Goal: Task Accomplishment & Management: Complete application form

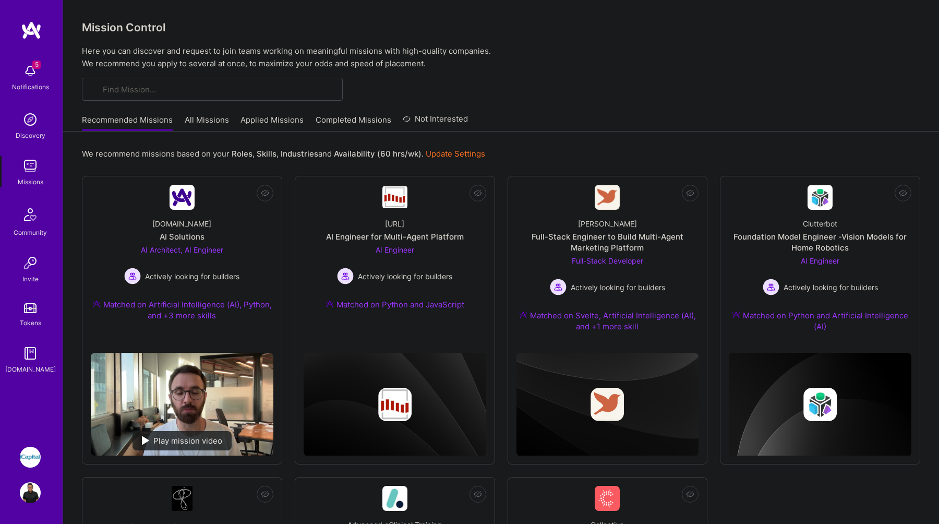
click at [264, 120] on link "Applied Missions" at bounding box center [272, 122] width 63 height 17
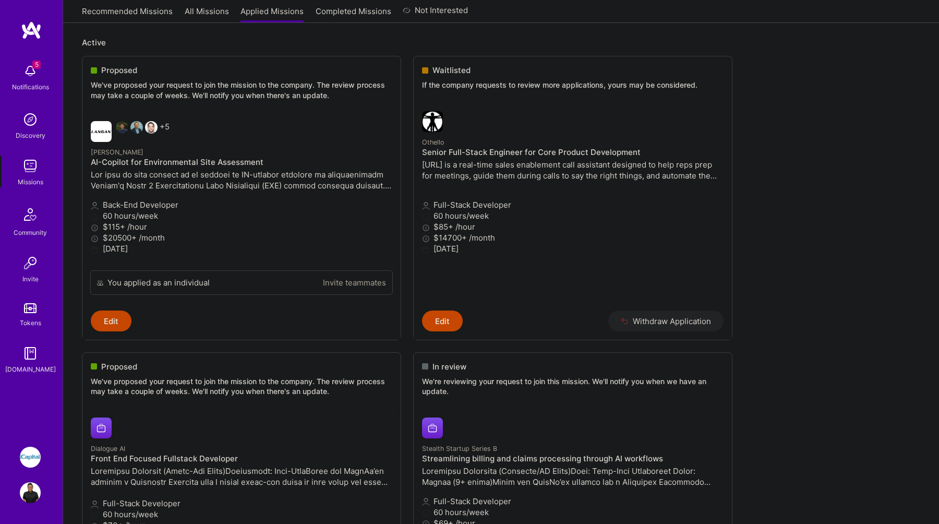
scroll to position [114, 0]
click at [356, 12] on link "Completed Missions" at bounding box center [354, 14] width 76 height 17
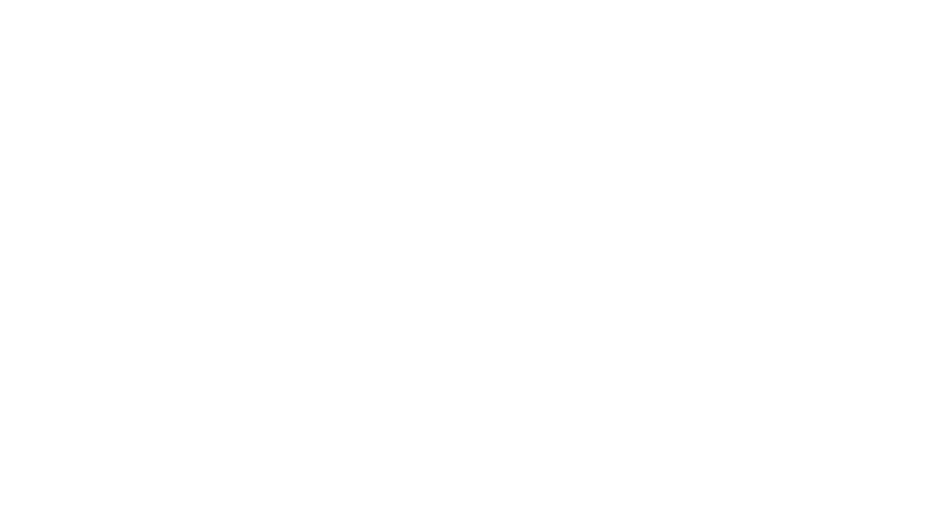
click at [0, 0] on link "Recommended Missions" at bounding box center [0, 0] width 0 height 0
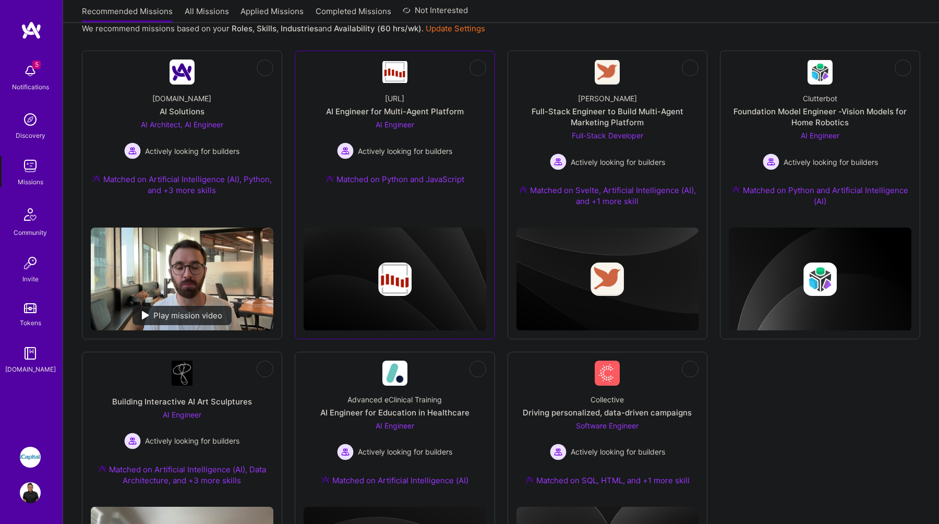
scroll to position [126, 0]
click at [641, 114] on div "Full-Stack Engineer to Build Multi-Agent Marketing Platform" at bounding box center [608, 116] width 183 height 22
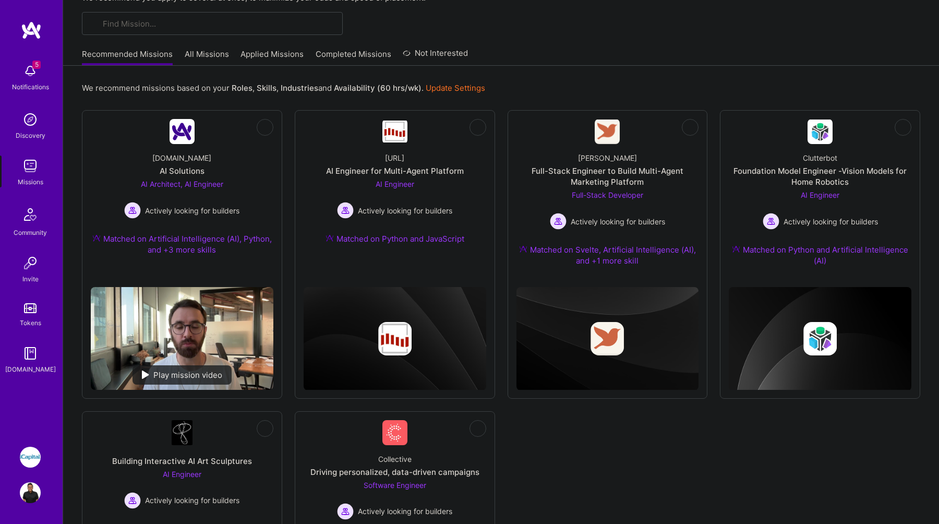
scroll to position [65, 0]
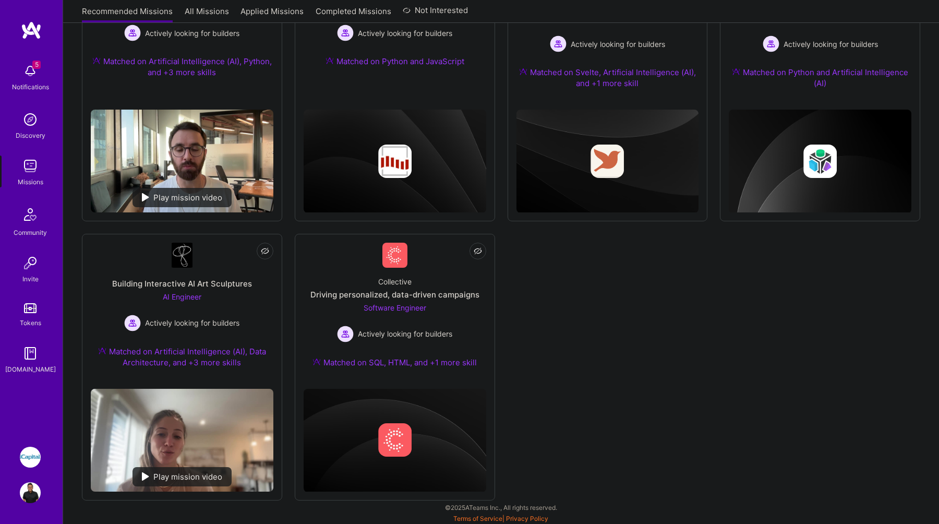
scroll to position [244, 0]
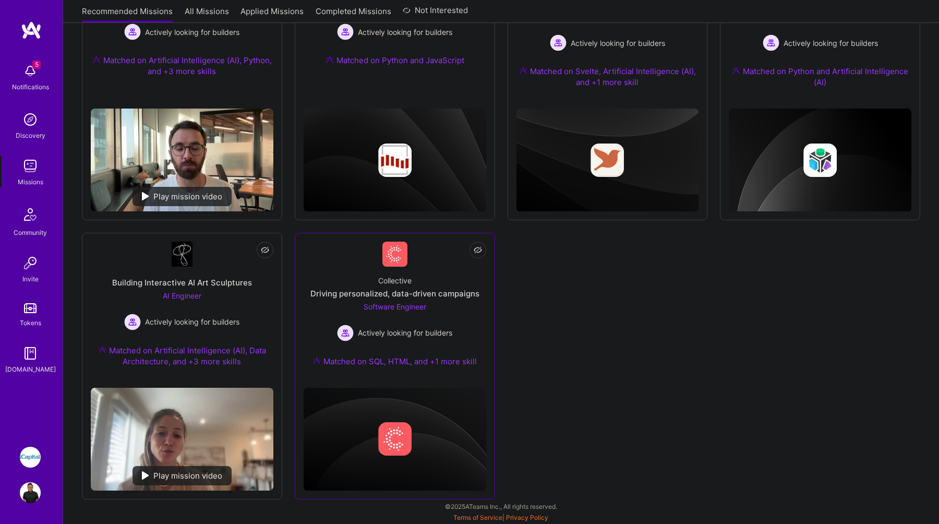
click at [459, 310] on div "Collective Driving personalized, data-driven campaigns Software Engineer Active…" at bounding box center [395, 323] width 183 height 113
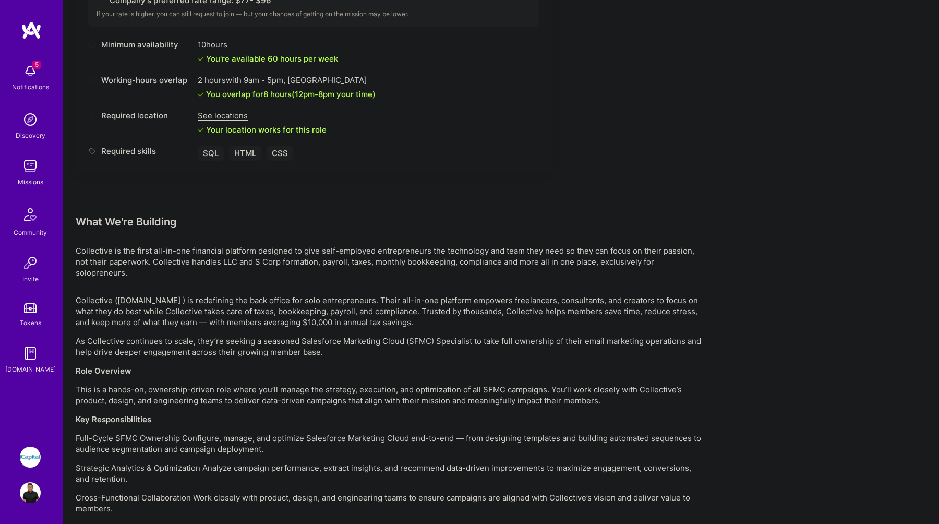
scroll to position [455, 0]
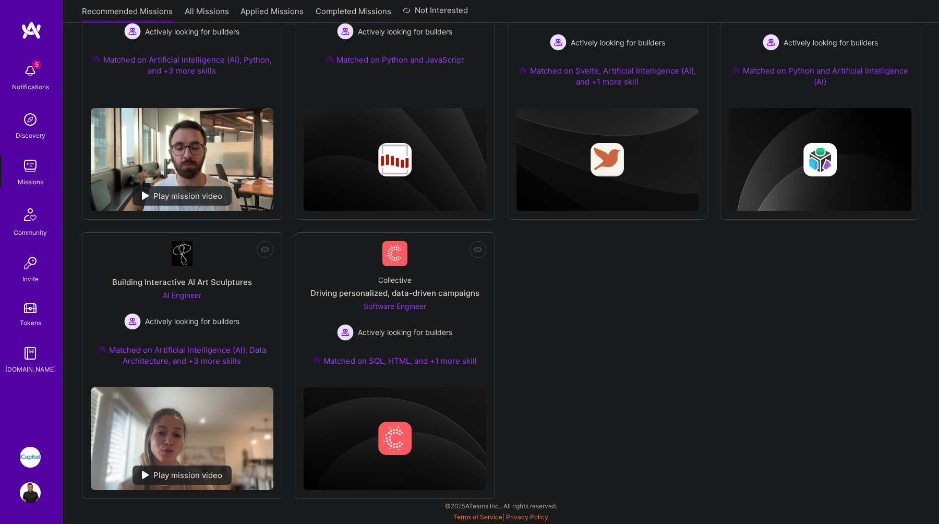
scroll to position [244, 0]
click at [241, 284] on div "Building Interactive AI Art Sculptures" at bounding box center [182, 282] width 140 height 11
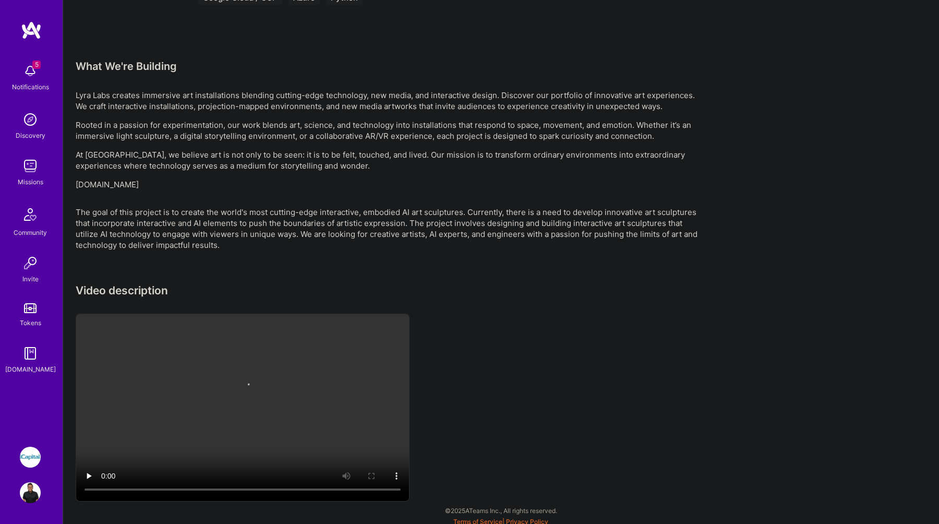
scroll to position [627, 0]
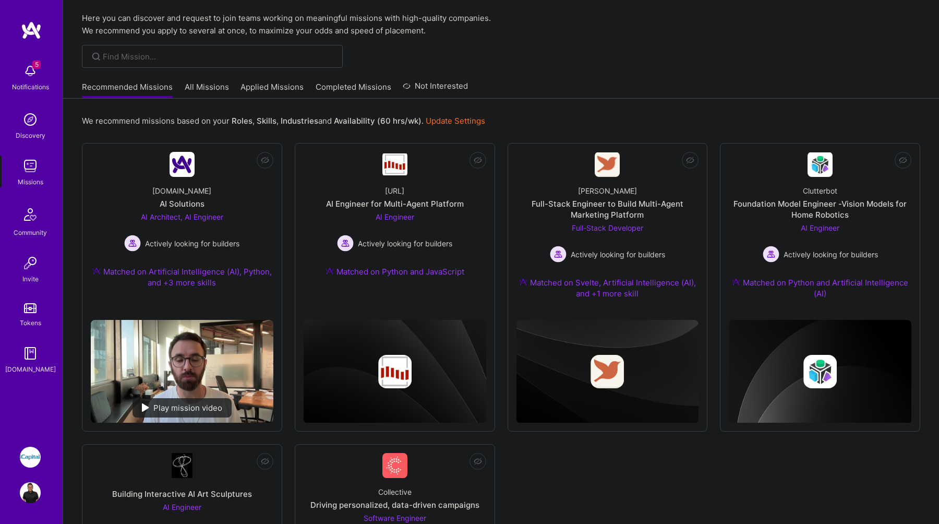
scroll to position [29, 0]
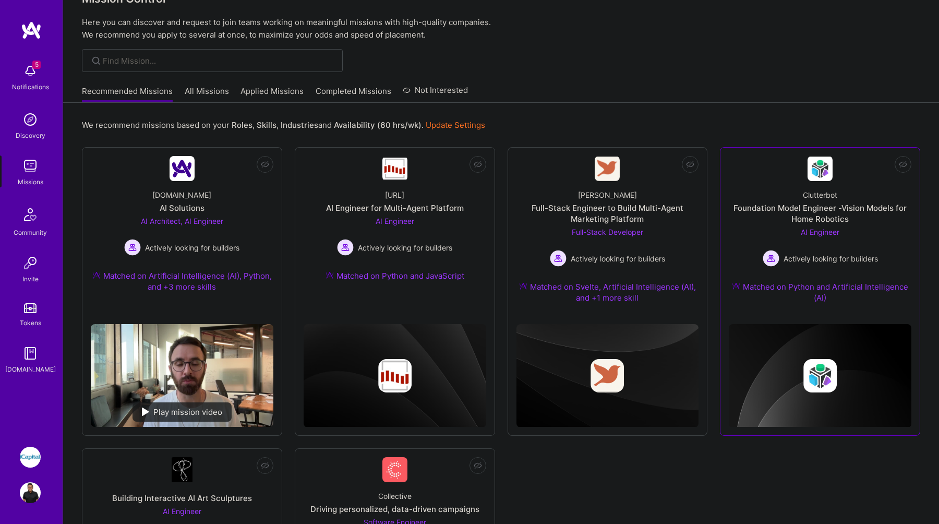
click at [887, 253] on div "Clutterbot Foundation Model Engineer -Vision Models for Home Robotics AI Engine…" at bounding box center [820, 248] width 183 height 135
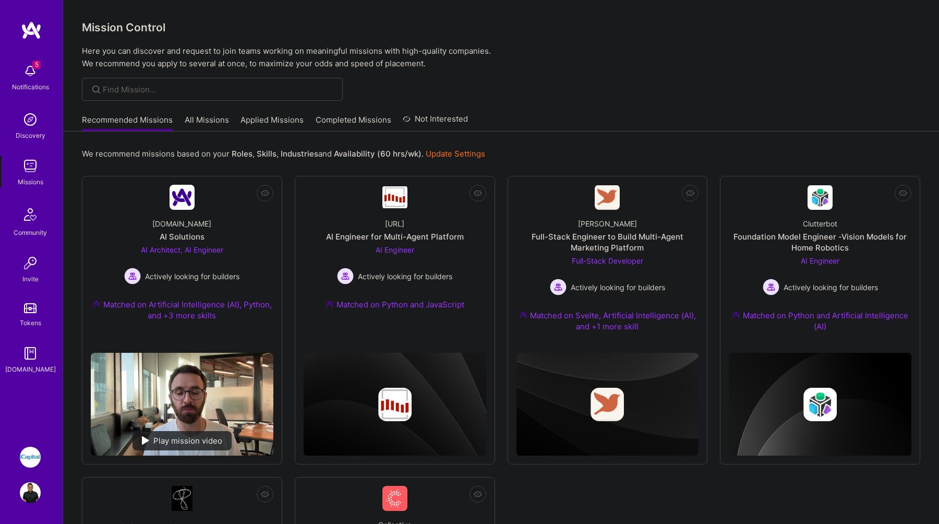
scroll to position [29, 0]
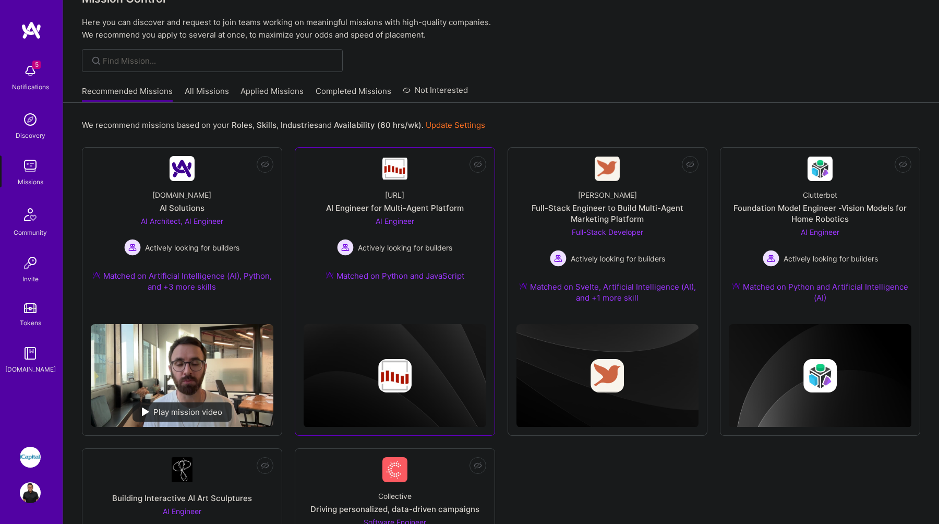
click at [462, 231] on div "Steelbay.ai AI Engineer for Multi-Agent Platform AI Engineer Actively looking f…" at bounding box center [395, 237] width 183 height 113
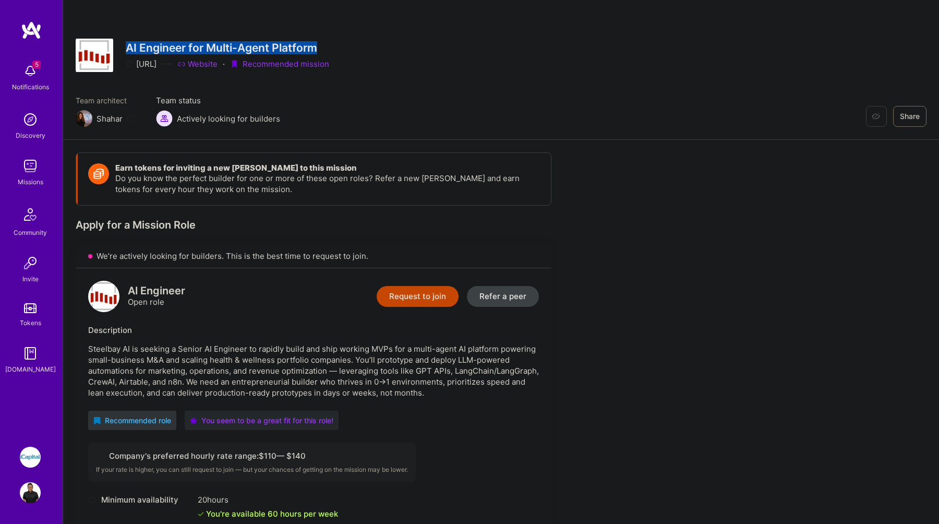
drag, startPoint x: 126, startPoint y: 49, endPoint x: 325, endPoint y: 44, distance: 198.3
click at [325, 44] on h3 "AI Engineer for Multi-Agent Platform" at bounding box center [228, 47] width 204 height 13
copy h3 "AI Engineer for Multi-Agent Platform"
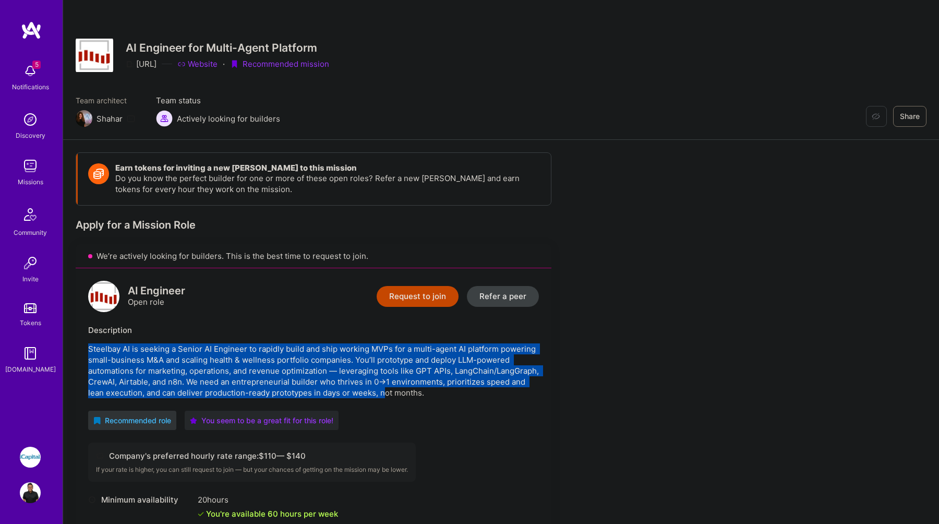
drag, startPoint x: 88, startPoint y: 348, endPoint x: 386, endPoint y: 388, distance: 300.7
click at [386, 388] on div "AI Engineer Open role Request to join Refer a peer Description Steelbay AI is s…" at bounding box center [314, 448] width 476 height 360
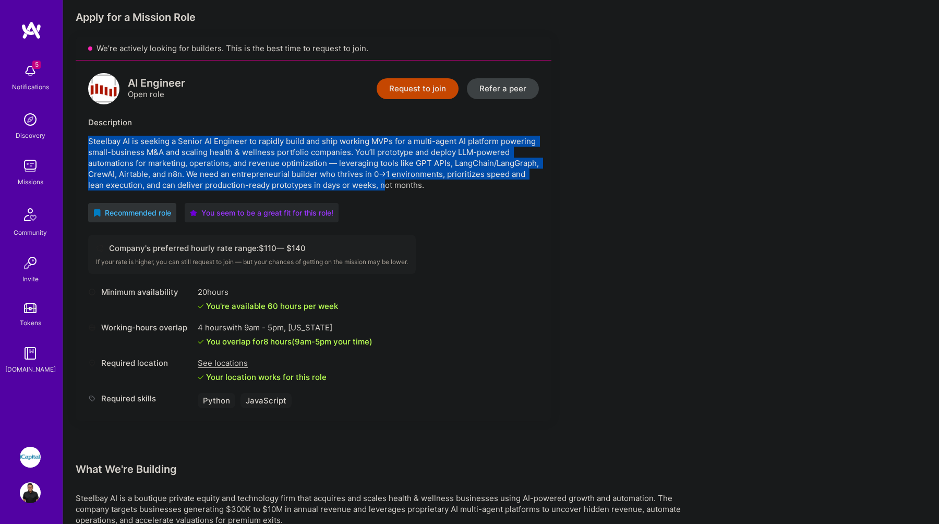
scroll to position [141, 0]
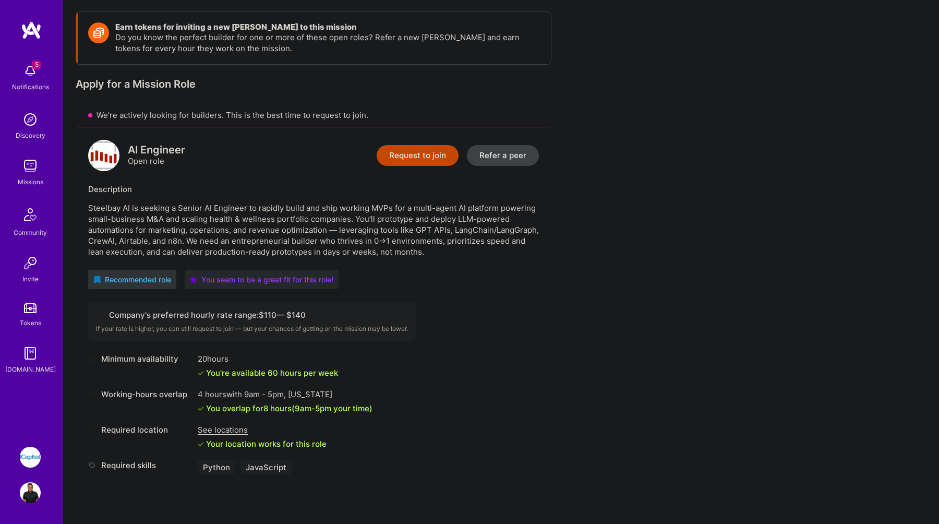
click at [425, 258] on div "AI Engineer Open role Request to join Refer a peer Description Steelbay AI is s…" at bounding box center [314, 307] width 476 height 360
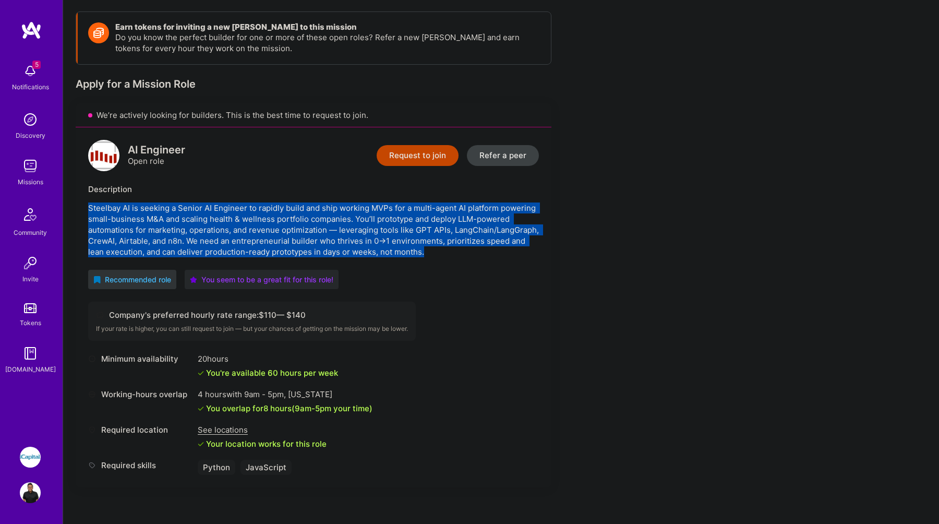
drag, startPoint x: 432, startPoint y: 251, endPoint x: 65, endPoint y: 201, distance: 370.7
copy p "Steelbay AI is seeking a Senior AI Engineer to rapidly build and ship working M…"
click at [433, 160] on button "Request to join" at bounding box center [418, 155] width 82 height 21
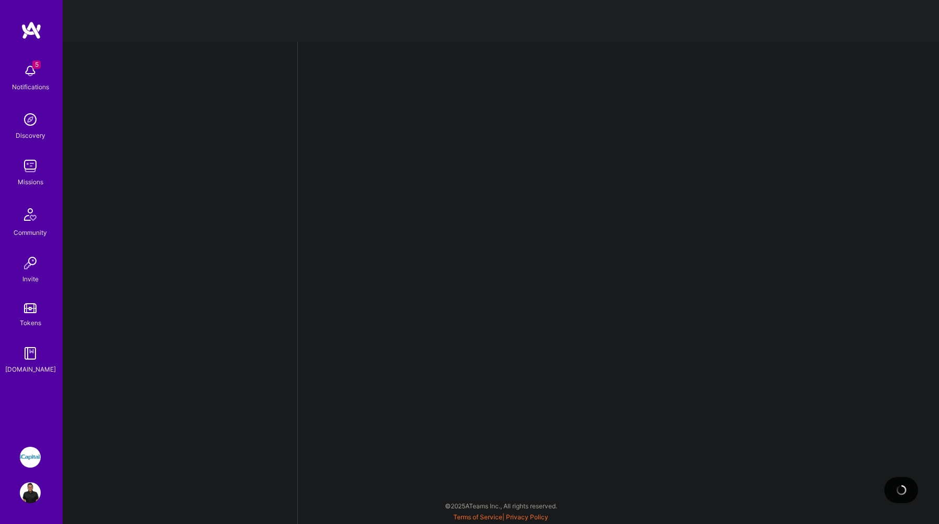
select select "CA"
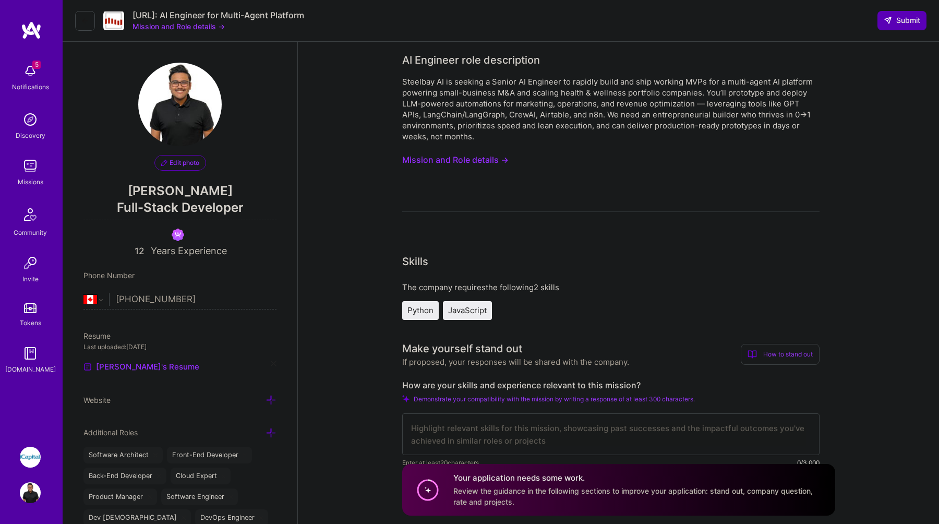
click at [485, 161] on button "Mission and Role details →" at bounding box center [455, 159] width 106 height 19
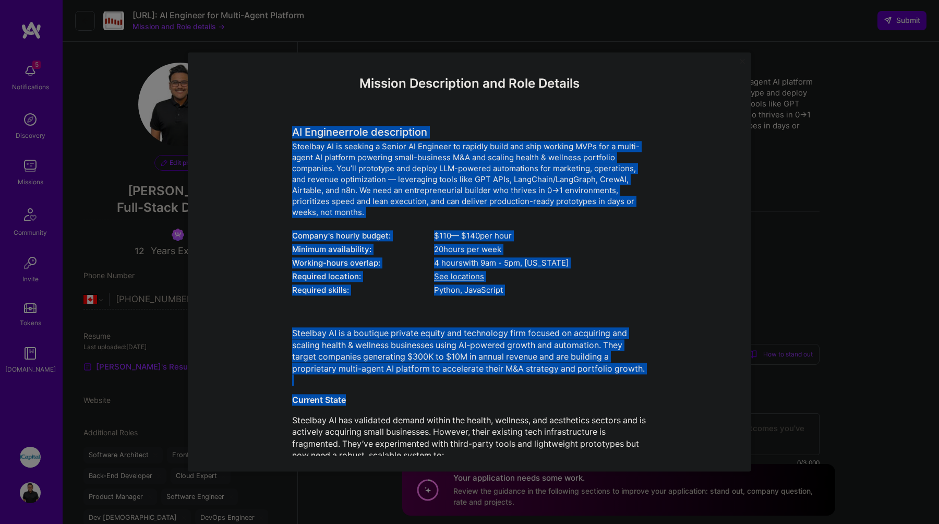
drag, startPoint x: 288, startPoint y: 134, endPoint x: 497, endPoint y: 413, distance: 348.6
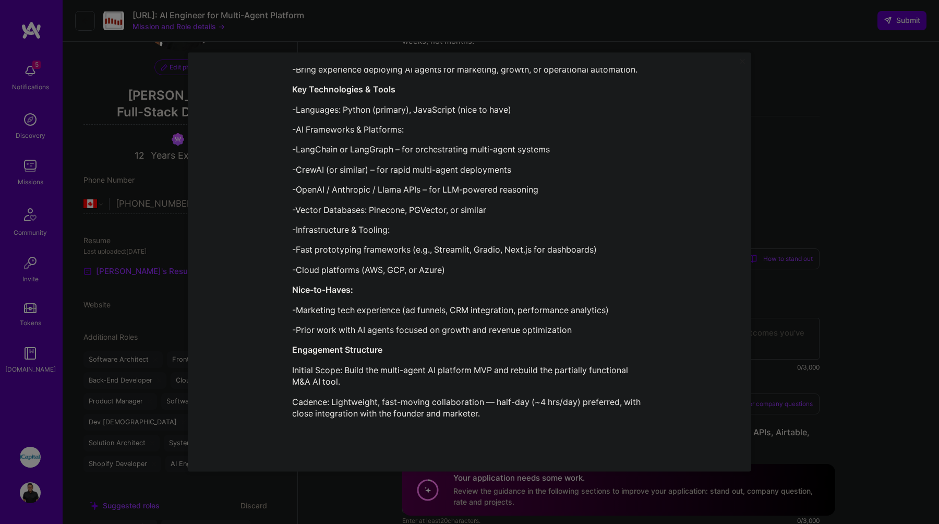
scroll to position [100, 0]
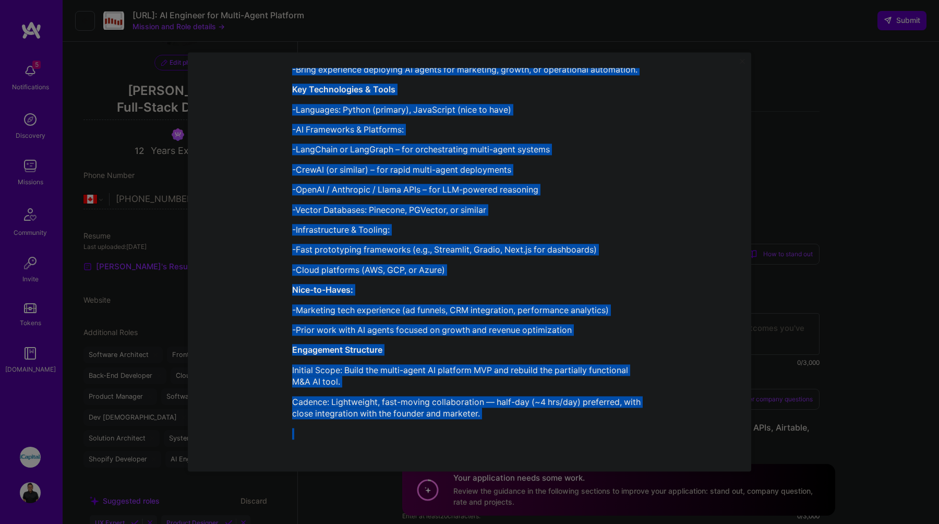
copy div "AI Engineer role description Steelbay AI is seeking a Senior AI Engineer to rap…"
click at [609, 226] on p "-Infrastructure & Tooling:" at bounding box center [469, 229] width 355 height 11
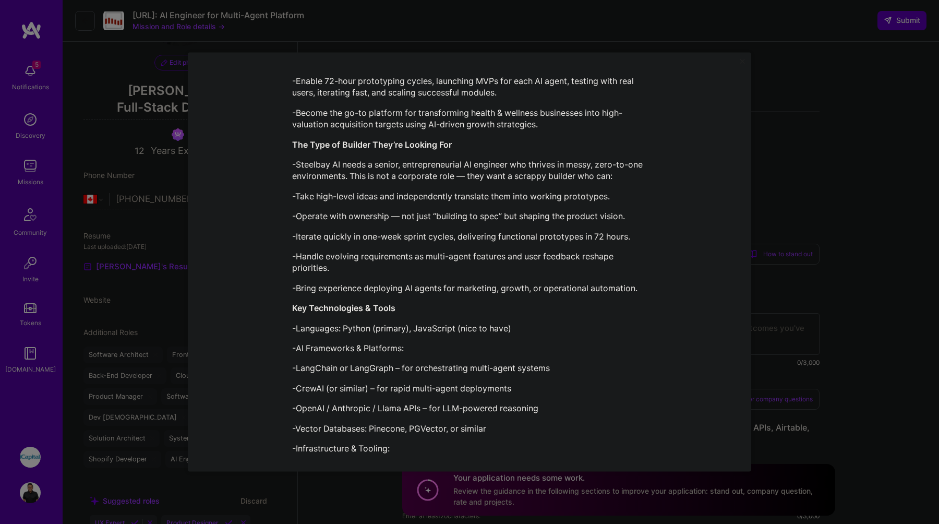
scroll to position [607, 0]
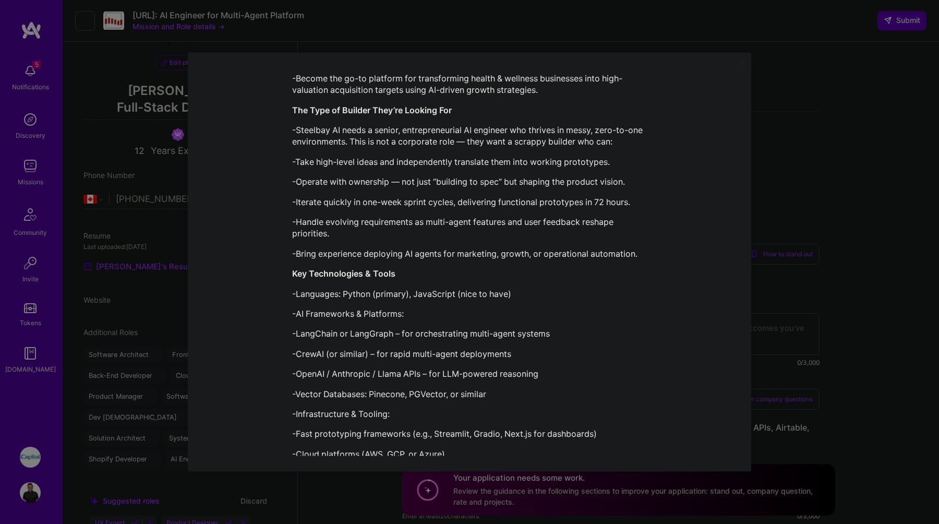
click at [786, 156] on div "Mission Description and Role Details AI Engineer role description Steelbay AI i…" at bounding box center [469, 262] width 939 height 524
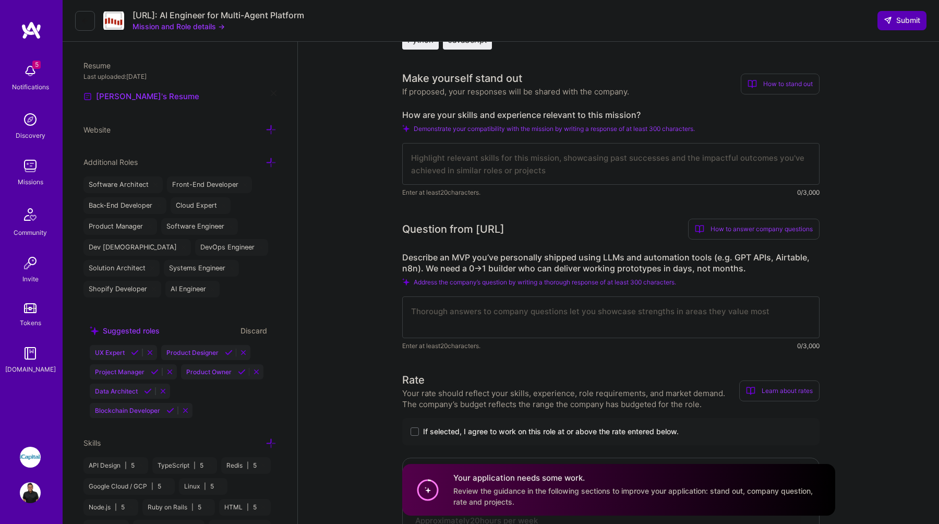
scroll to position [261, 0]
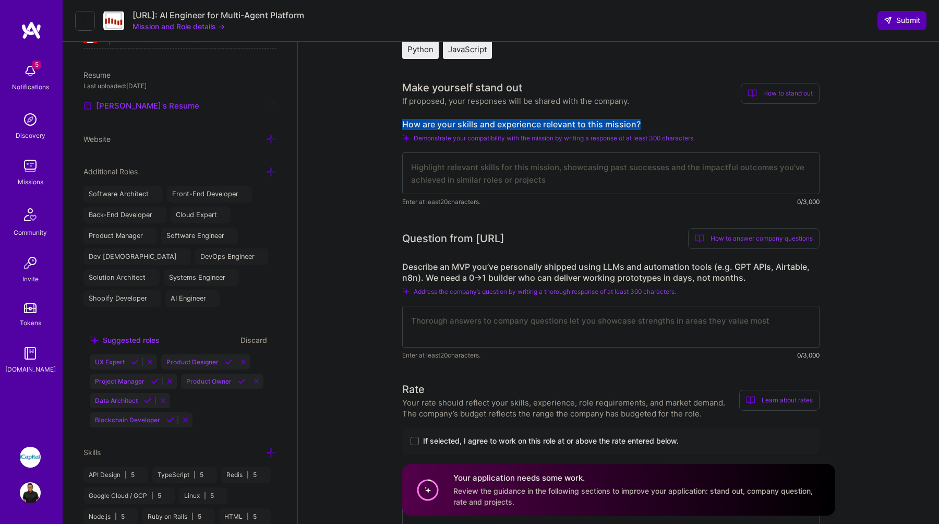
drag, startPoint x: 653, startPoint y: 123, endPoint x: 396, endPoint y: 122, distance: 257.3
copy label "How are your skills and experience relevant to this mission?"
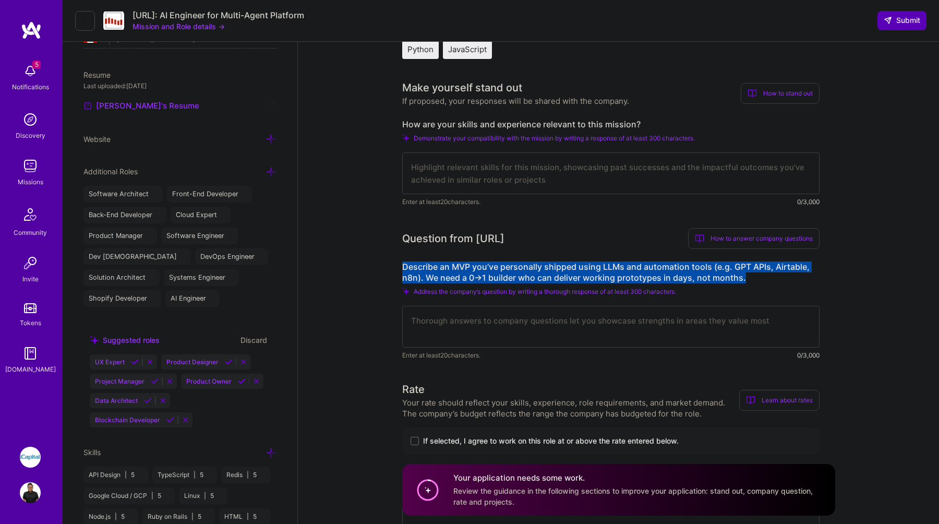
drag, startPoint x: 402, startPoint y: 264, endPoint x: 764, endPoint y: 279, distance: 362.5
click at [764, 279] on label "Describe an MVP you’ve personally shipped using LLMs and automation tools (e.g.…" at bounding box center [610, 272] width 417 height 22
copy label "Describe an MVP you’ve personally shipped using LLMs and automation tools (e.g.…"
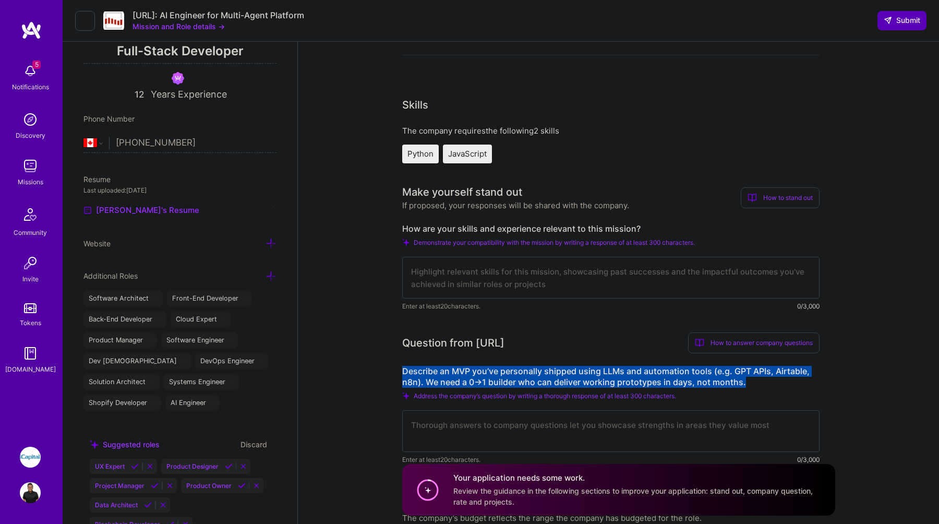
scroll to position [156, 0]
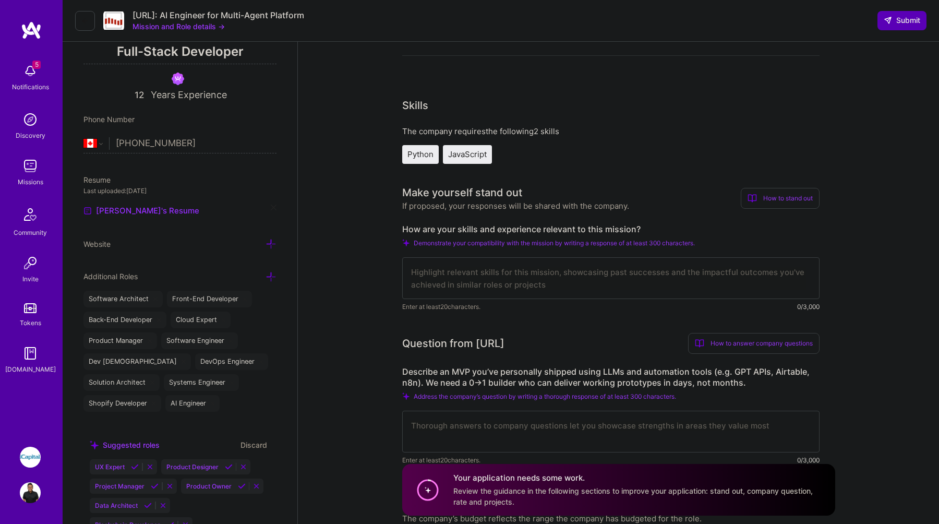
click at [558, 290] on textarea at bounding box center [610, 278] width 417 height 42
paste textarea "I bring over a decade of experience building scalable software platforms and ze…"
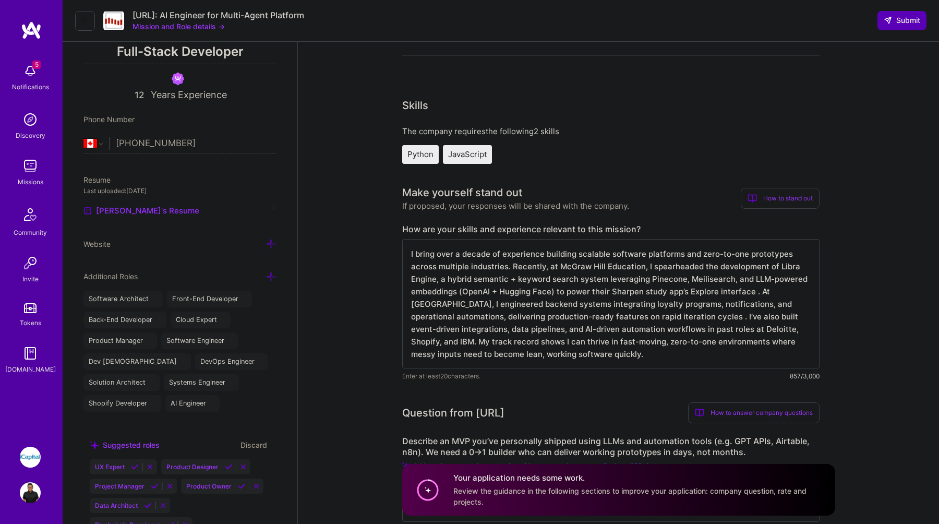
click at [761, 294] on textarea "I bring over a decade of experience building scalable software platforms and ze…" at bounding box center [610, 303] width 417 height 129
click at [647, 319] on textarea "I bring over a decade of experience building scalable software platforms and ze…" at bounding box center [610, 303] width 417 height 129
click at [546, 357] on textarea "I bring over a decade of experience building scalable software platforms and ze…" at bounding box center [610, 303] width 417 height 129
type textarea "I bring over a decade of experience building scalable software platforms and ze…"
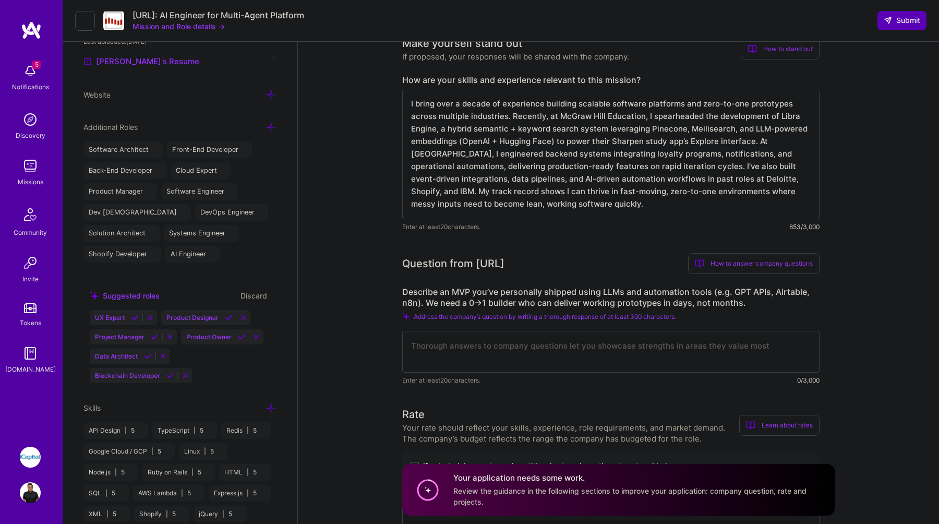
scroll to position [374, 0]
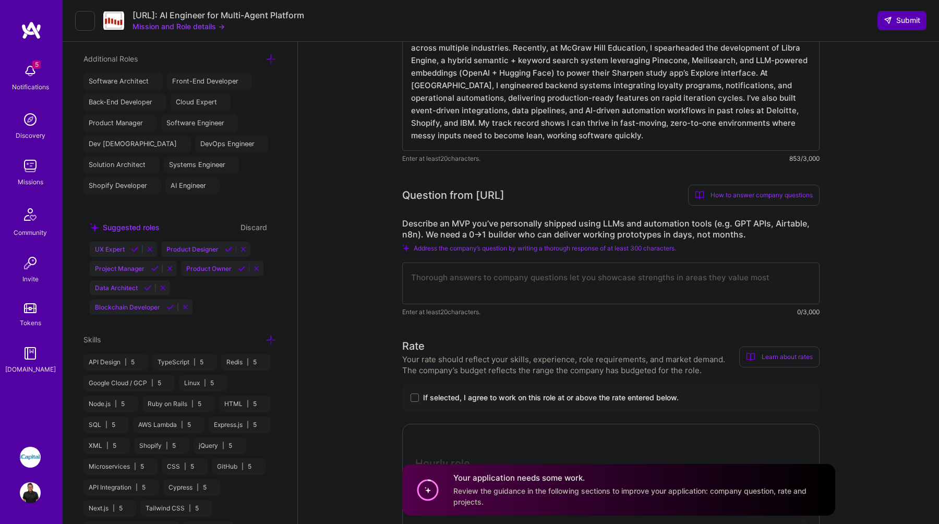
click at [553, 286] on textarea at bounding box center [610, 283] width 417 height 42
paste textarea "At McGraw Hill, I led the design and delivery of Libra Engine for the Sharpen p…"
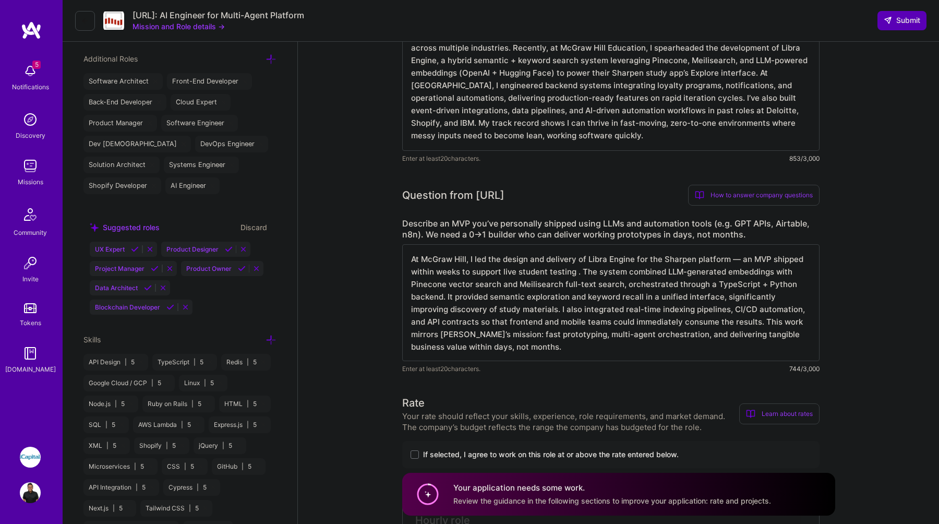
click at [583, 273] on textarea "At McGraw Hill, I led the design and delivery of Libra Engine for the Sharpen p…" at bounding box center [610, 302] width 417 height 117
click at [533, 350] on textarea "At McGraw Hill, I led the design and delivery of Libra Engine for the Sharpen p…" at bounding box center [610, 302] width 417 height 117
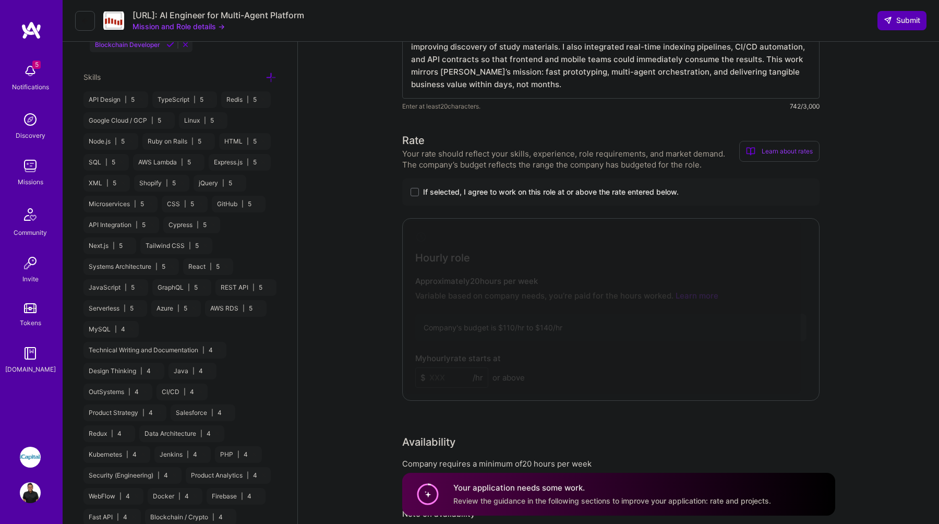
scroll to position [648, 0]
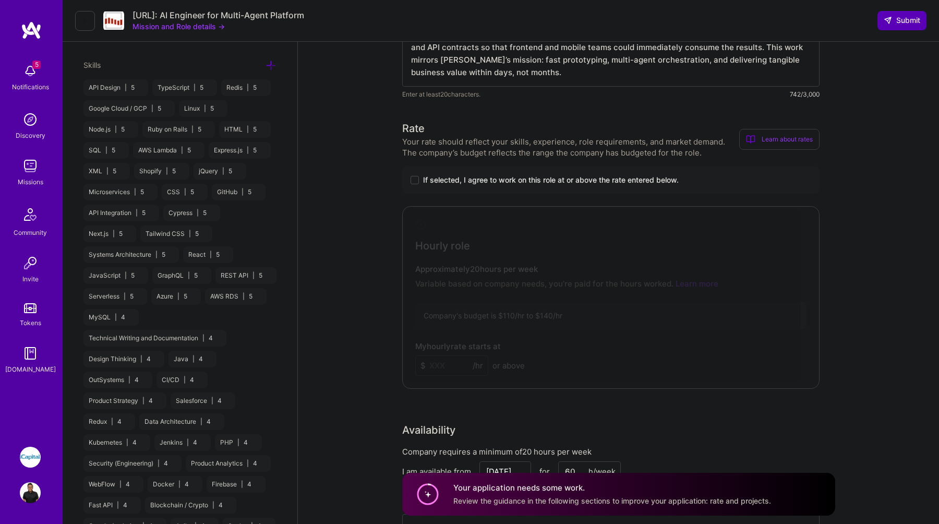
type textarea "At McGraw Hill, I led the design and delivery of Libra Engine for the Sharpen p…"
click at [411, 182] on span at bounding box center [415, 180] width 8 height 8
click at [0, 0] on input "If selected, I agree to work on this role at or above the rate entered below." at bounding box center [0, 0] width 0 height 0
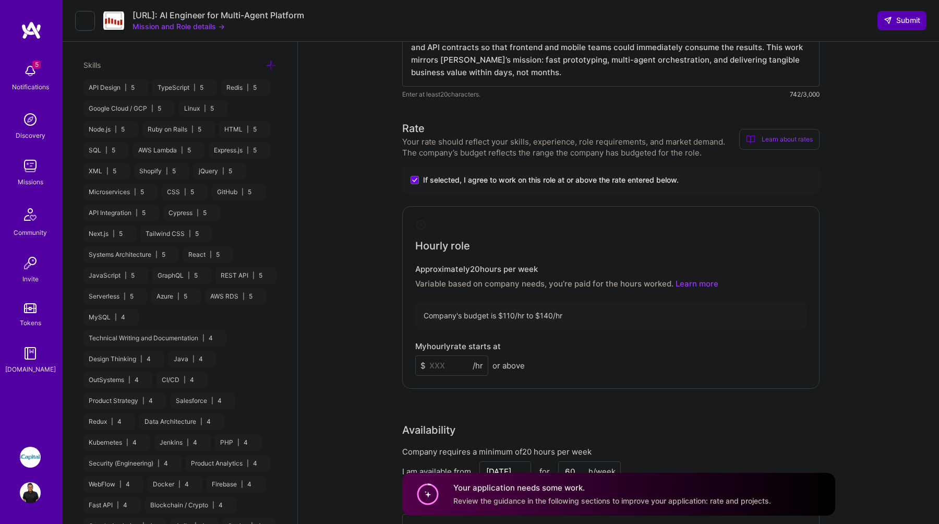
click at [451, 361] on input at bounding box center [451, 365] width 73 height 20
type input "132"
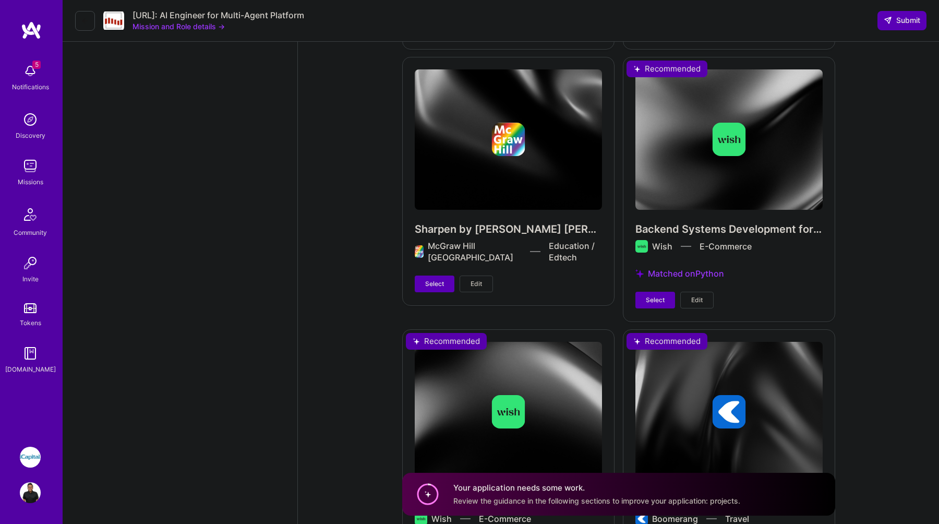
scroll to position [3520, 0]
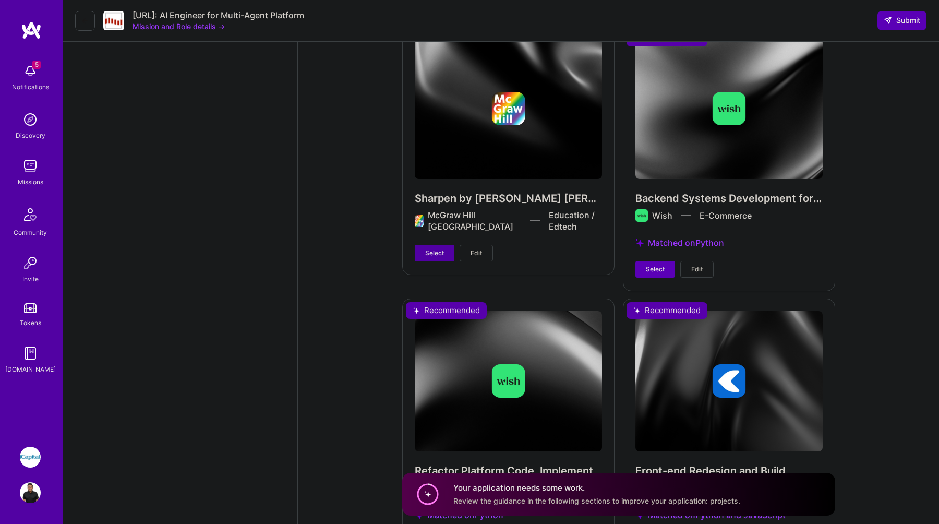
click at [440, 249] on button "Select" at bounding box center [435, 253] width 40 height 17
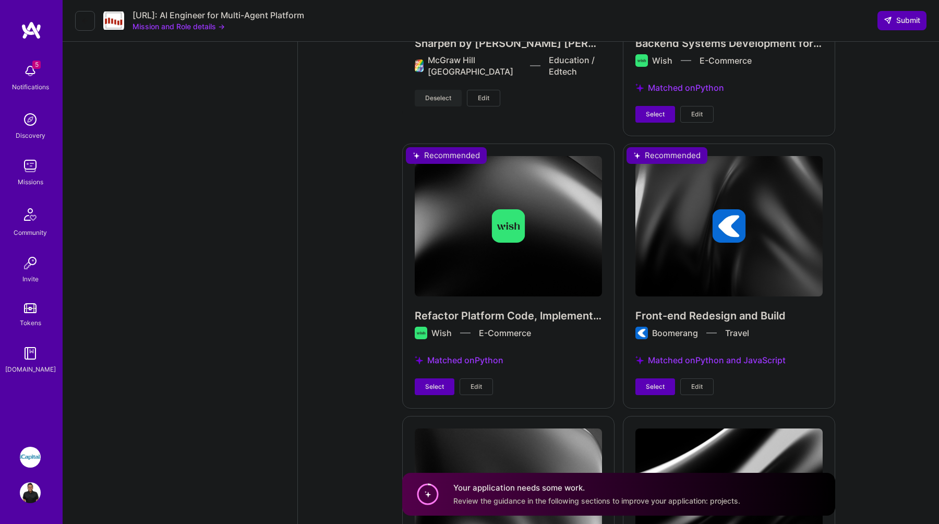
scroll to position [3686, 0]
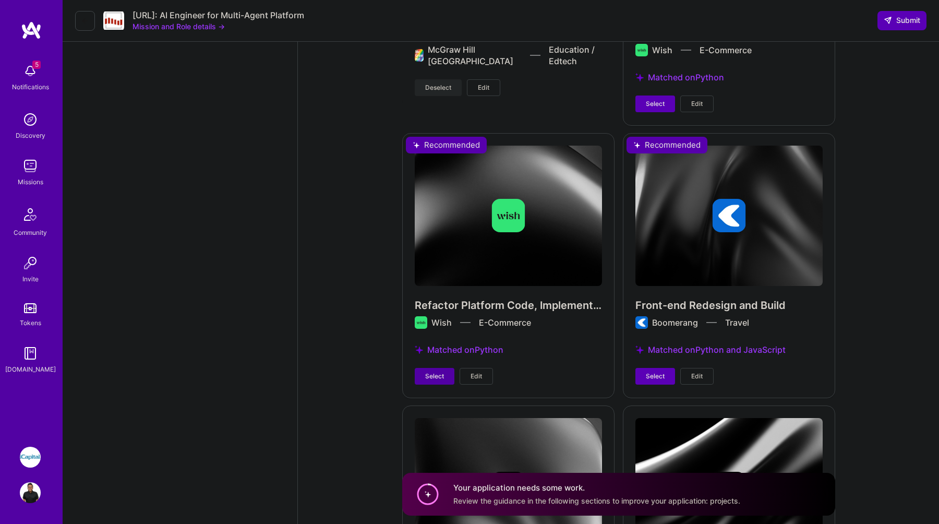
click at [444, 372] on span "Select" at bounding box center [434, 376] width 19 height 9
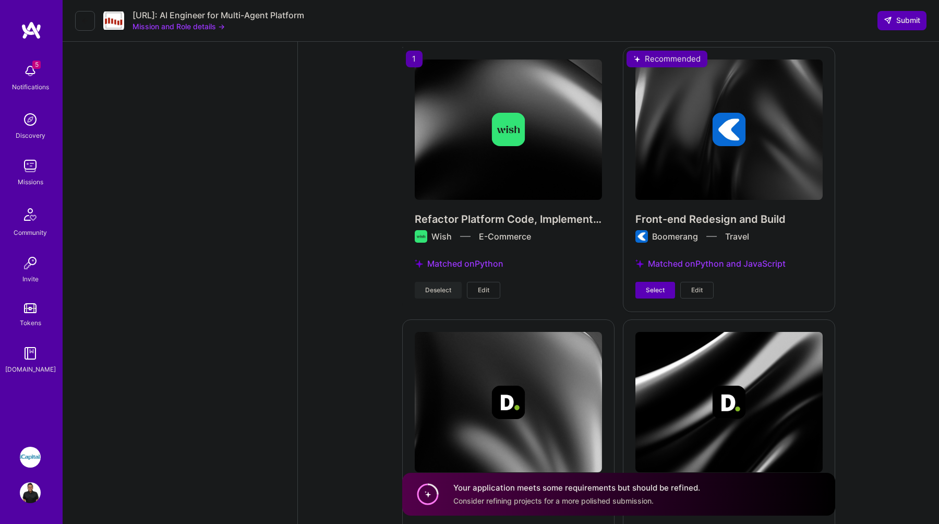
scroll to position [3755, 0]
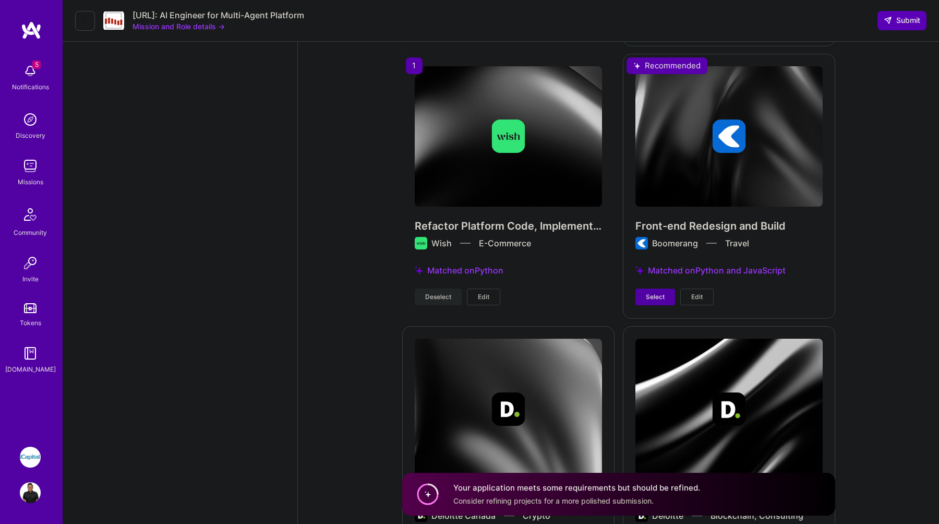
click at [650, 292] on button "Select" at bounding box center [656, 297] width 40 height 17
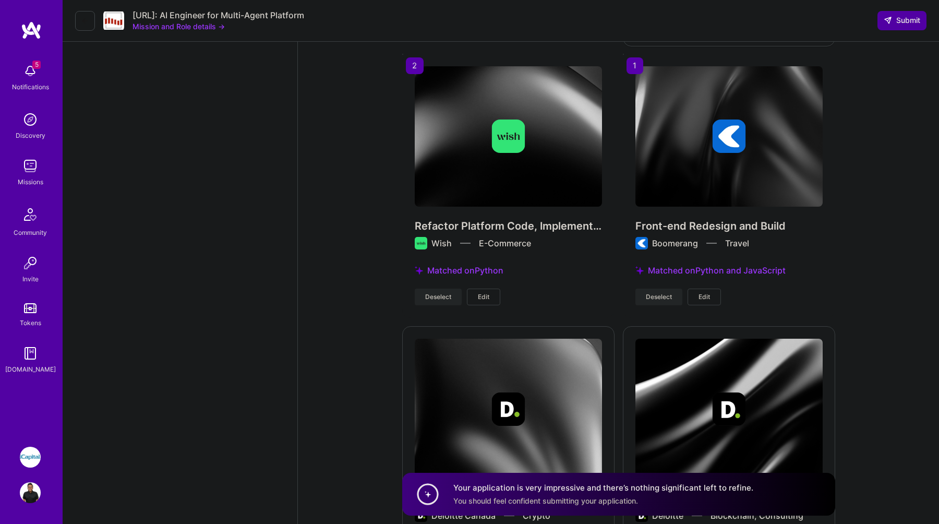
click at [909, 19] on span "Submit" at bounding box center [902, 20] width 37 height 10
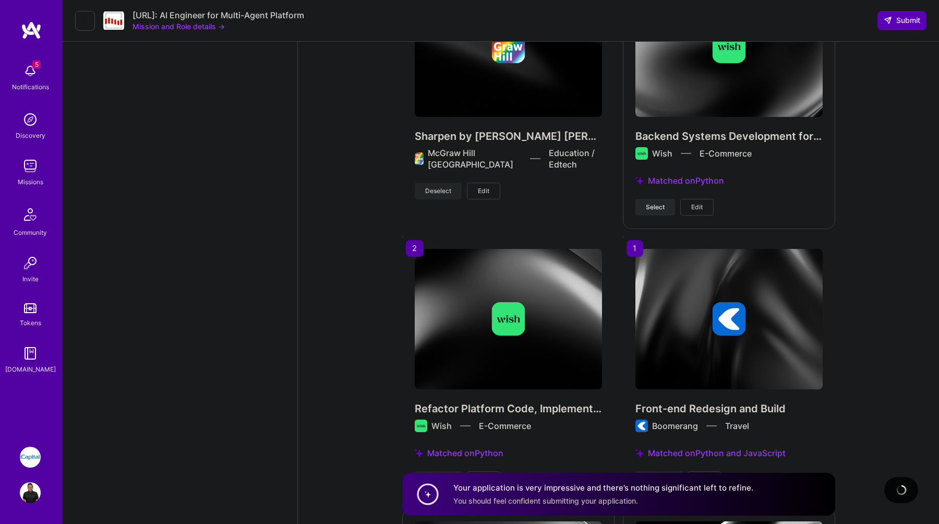
scroll to position [3476, 0]
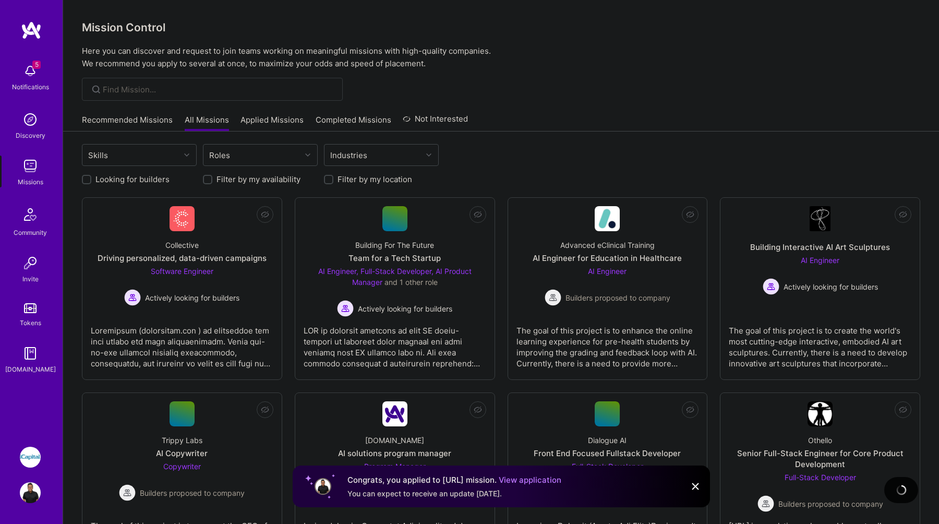
click at [150, 124] on link "Recommended Missions" at bounding box center [127, 122] width 91 height 17
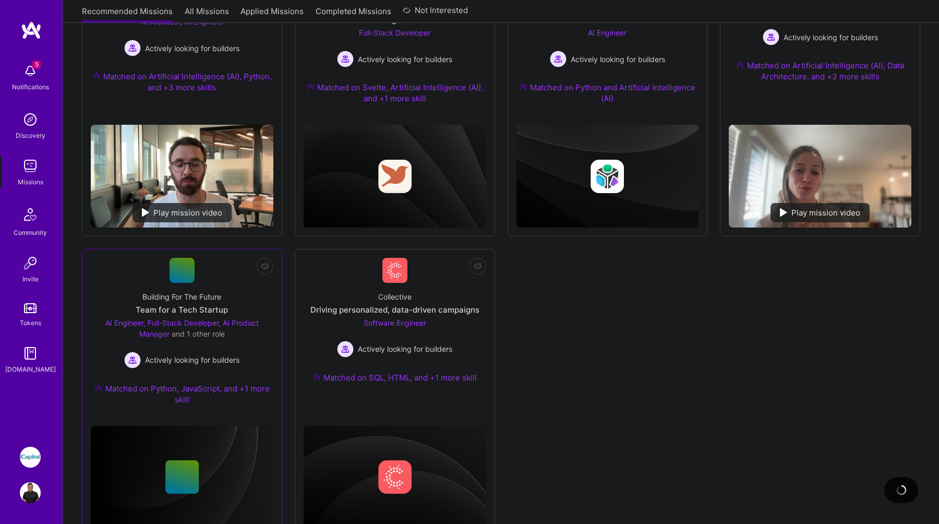
scroll to position [266, 0]
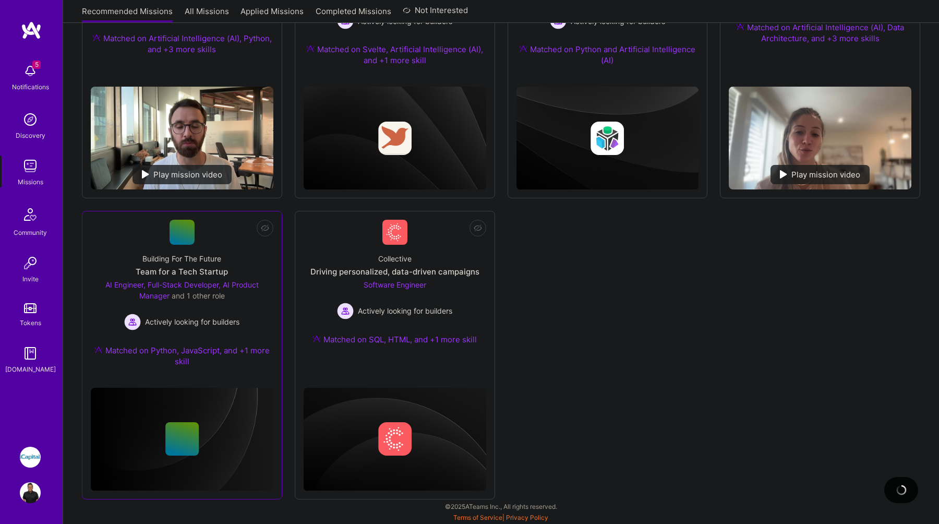
click at [226, 312] on div "AI Engineer, Full-Stack Developer, AI Product Manager and 1 other role Actively…" at bounding box center [182, 304] width 183 height 51
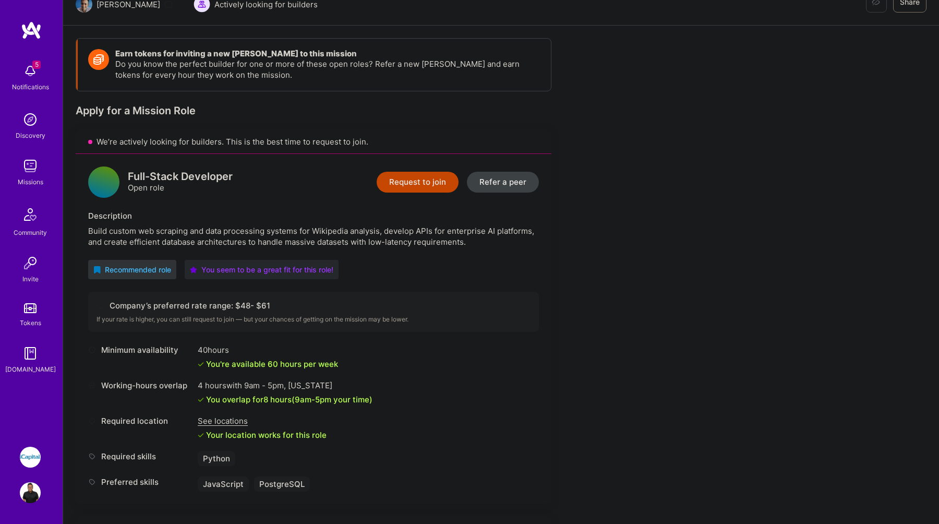
scroll to position [115, 0]
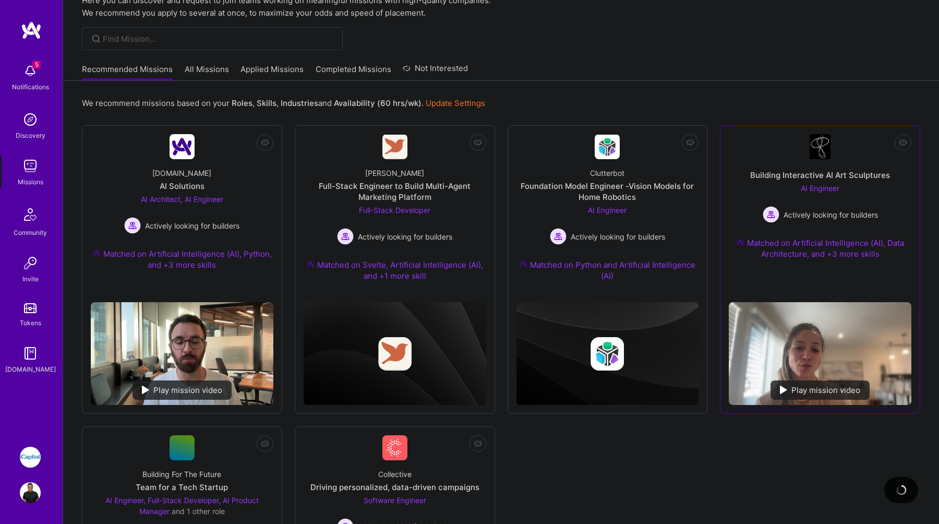
scroll to position [50, 0]
click at [816, 245] on div "Matched on Artificial Intelligence (AI), Data Architecture, and +3 more skills" at bounding box center [820, 249] width 183 height 22
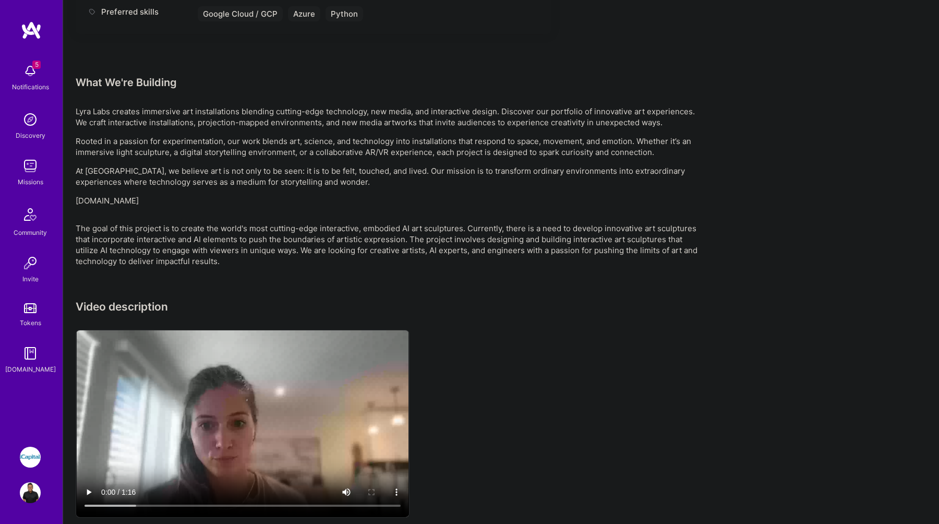
scroll to position [627, 0]
